Goal: Information Seeking & Learning: Learn about a topic

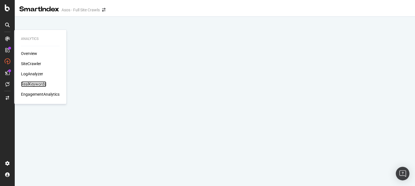
click at [31, 84] on div "RealKeywords" at bounding box center [33, 84] width 25 height 6
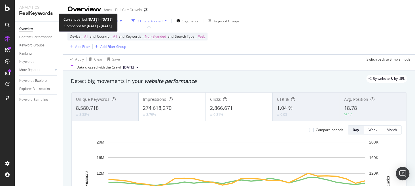
scroll to position [14, 0]
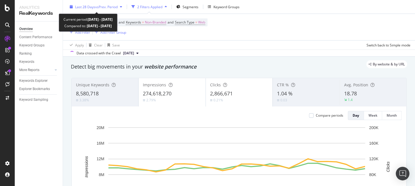
click at [101, 6] on span "vs Prev. Period" at bounding box center [106, 6] width 22 height 5
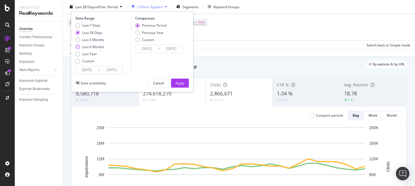
click at [97, 47] on div "Last 6 Months" at bounding box center [93, 46] width 22 height 5
type input "[DATE]"
click at [184, 82] on div "Apply" at bounding box center [179, 83] width 9 height 5
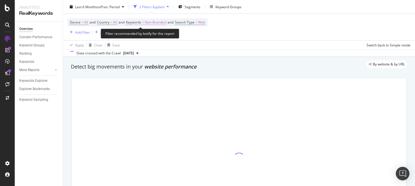
click at [161, 23] on span "Non-Branded" at bounding box center [155, 22] width 21 height 8
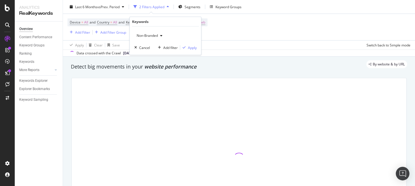
click at [146, 34] on span "Non-Branded" at bounding box center [146, 35] width 24 height 5
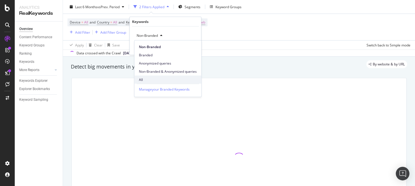
click at [155, 78] on span "All" at bounding box center [168, 79] width 58 height 5
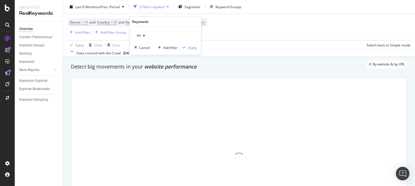
click at [191, 44] on div "All Cancel Add filter Apply" at bounding box center [165, 41] width 71 height 28
click at [192, 46] on div "Apply" at bounding box center [192, 47] width 9 height 5
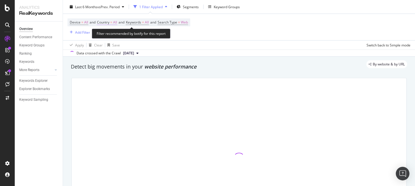
click at [117, 23] on span "All" at bounding box center [115, 22] width 4 height 8
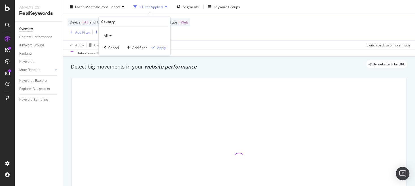
click at [106, 37] on span "All" at bounding box center [105, 35] width 4 height 5
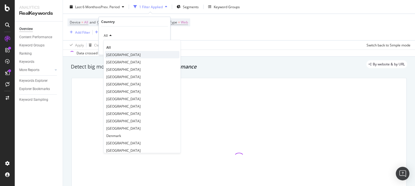
click at [130, 54] on span "[GEOGRAPHIC_DATA]" at bounding box center [123, 54] width 34 height 5
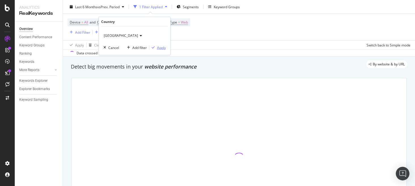
click at [159, 46] on div "Apply" at bounding box center [161, 47] width 9 height 5
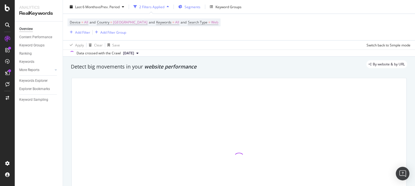
click at [192, 9] on span "Segments" at bounding box center [192, 6] width 16 height 5
